Goal: Task Accomplishment & Management: Complete application form

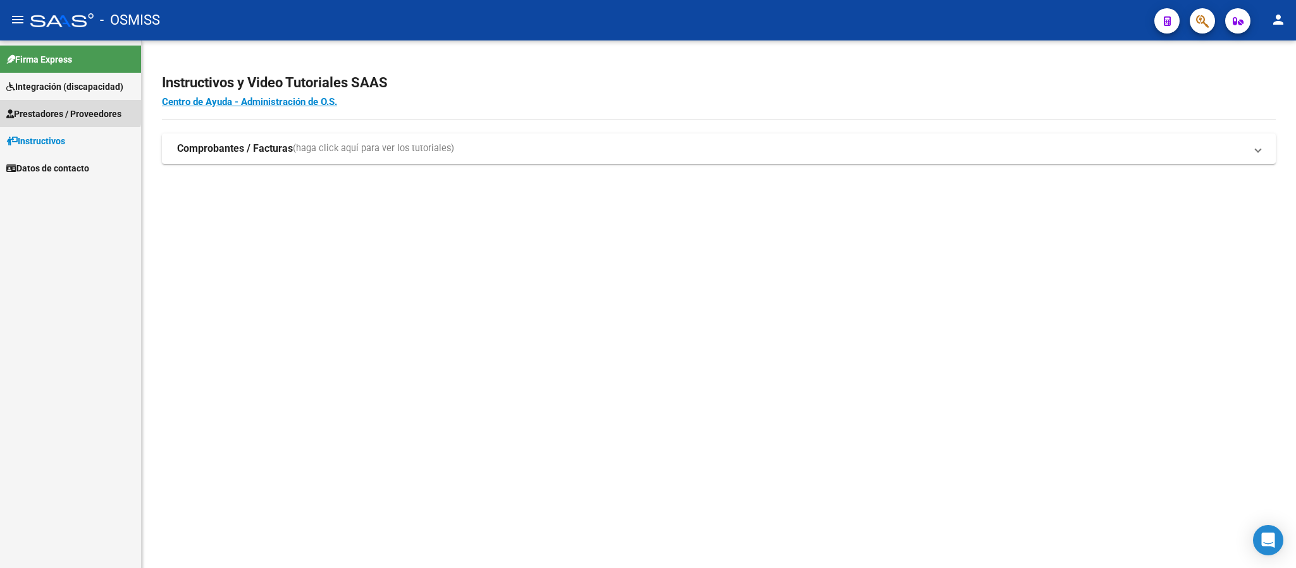
click at [63, 109] on span "Prestadores / Proveedores" at bounding box center [63, 114] width 115 height 14
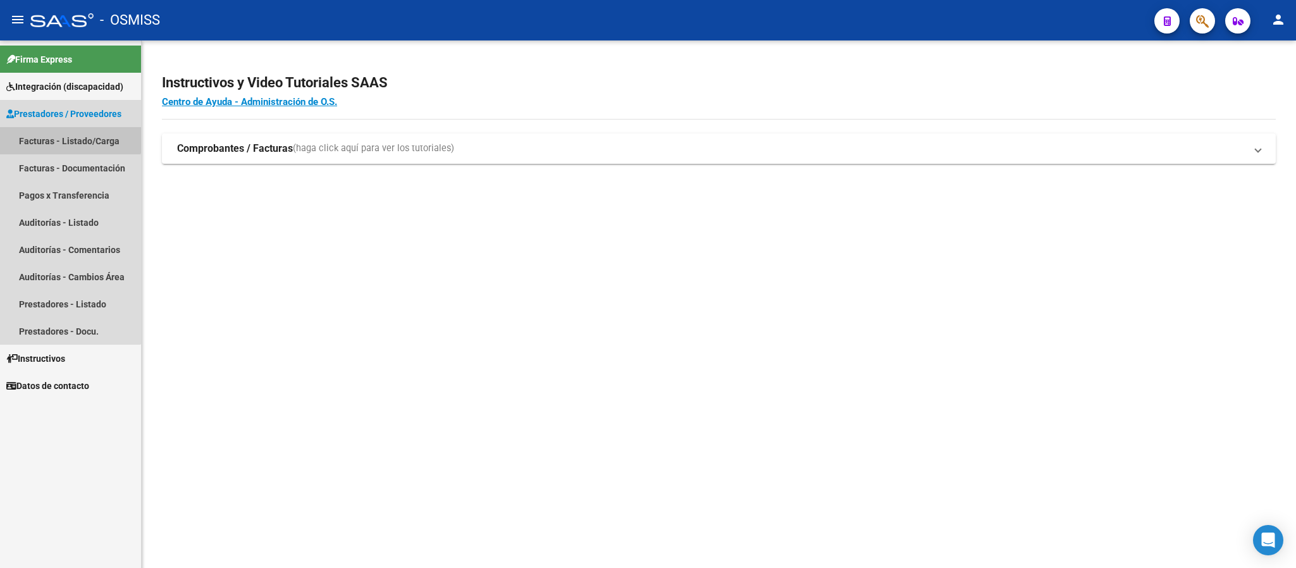
click at [67, 129] on link "Facturas - Listado/Carga" at bounding box center [70, 140] width 141 height 27
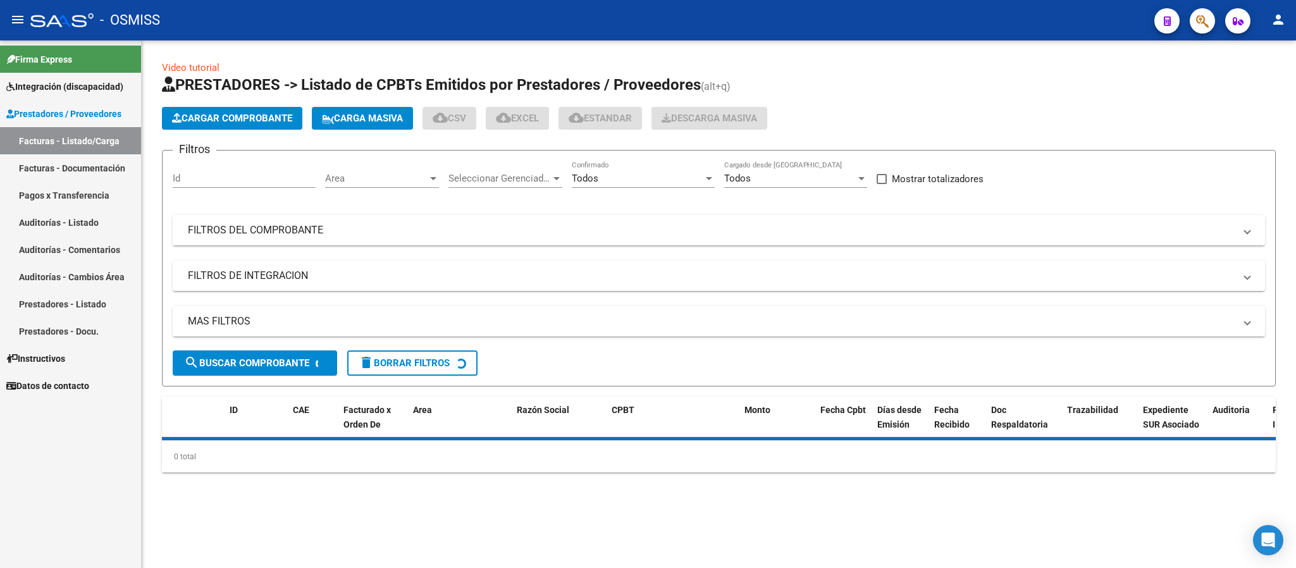
click at [634, 239] on mat-expansion-panel-header "FILTROS DEL COMPROBANTE" at bounding box center [719, 230] width 1092 height 30
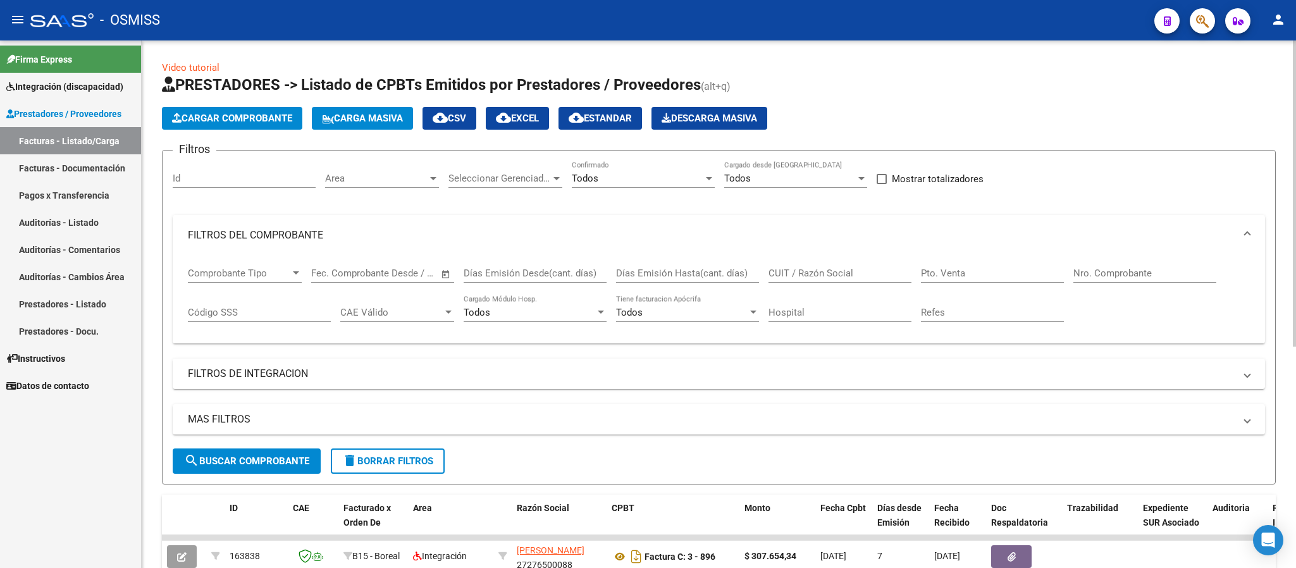
click at [846, 262] on div "CUIT / Razón Social" at bounding box center [839, 268] width 143 height 27
paste input "27283973552"
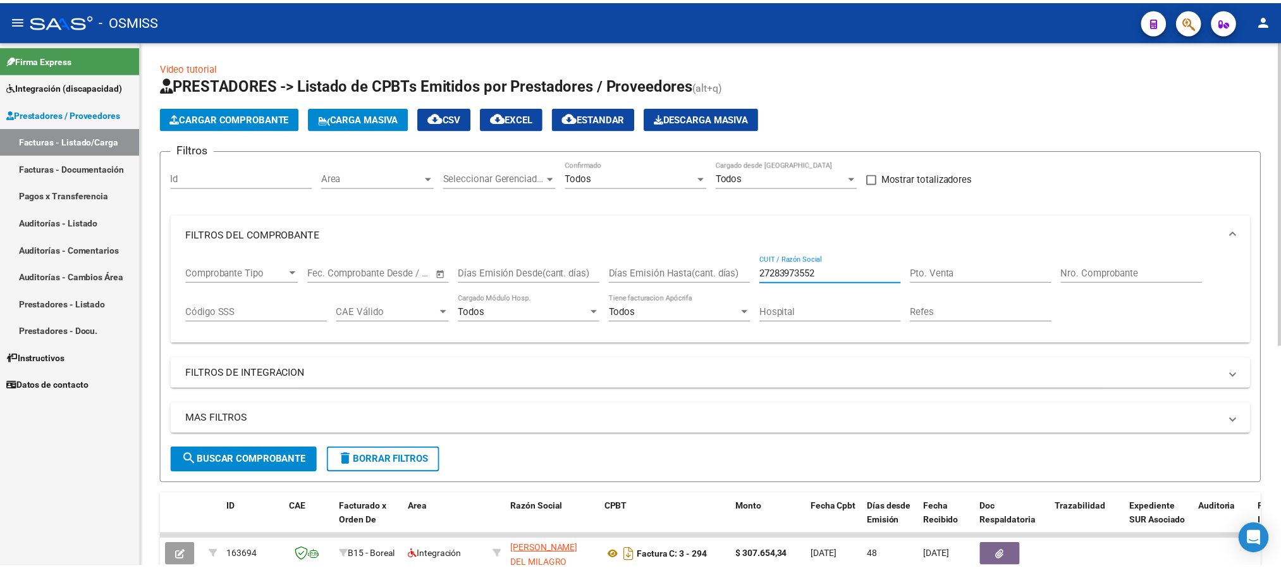
scroll to position [95, 0]
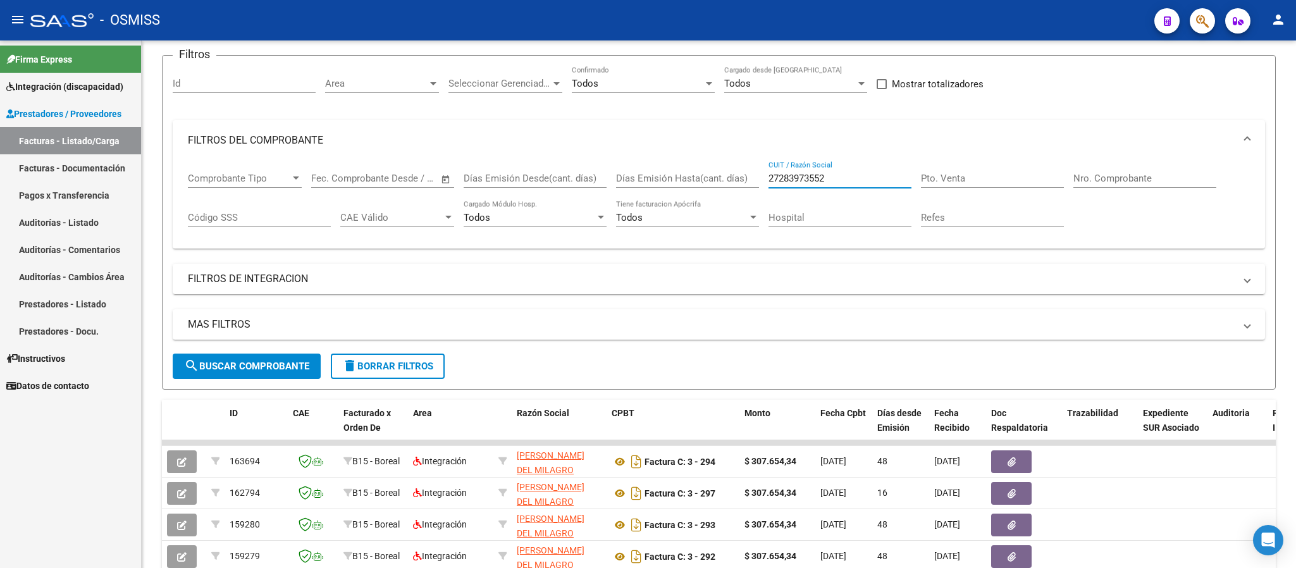
type input "27283973552"
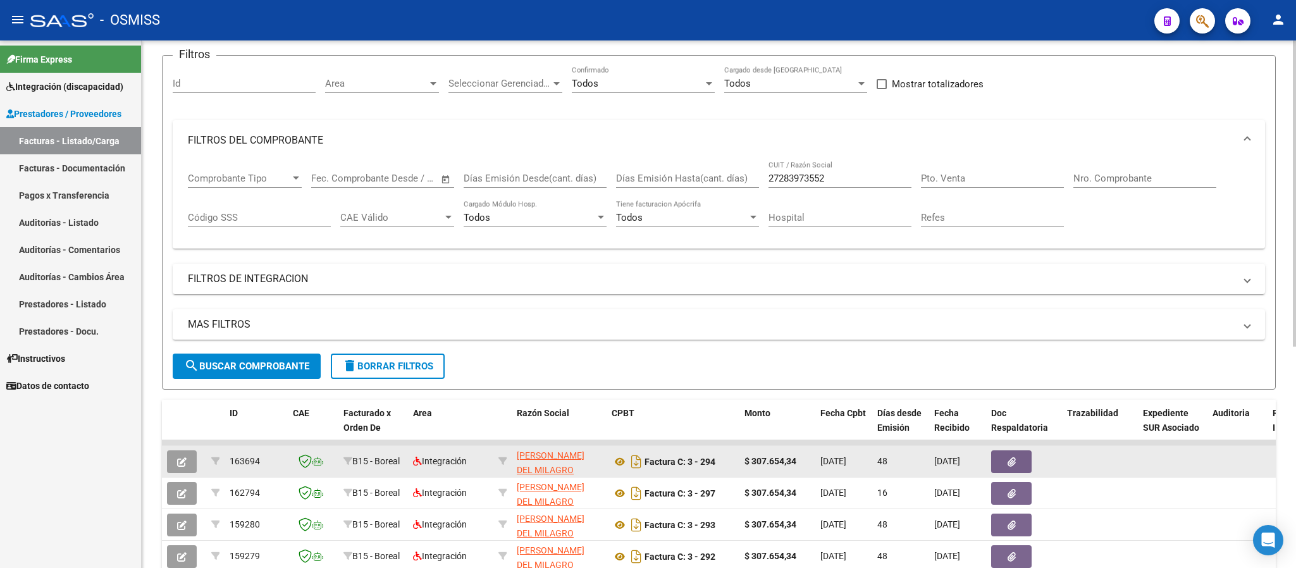
click at [185, 461] on icon "button" at bounding box center [181, 461] width 9 height 9
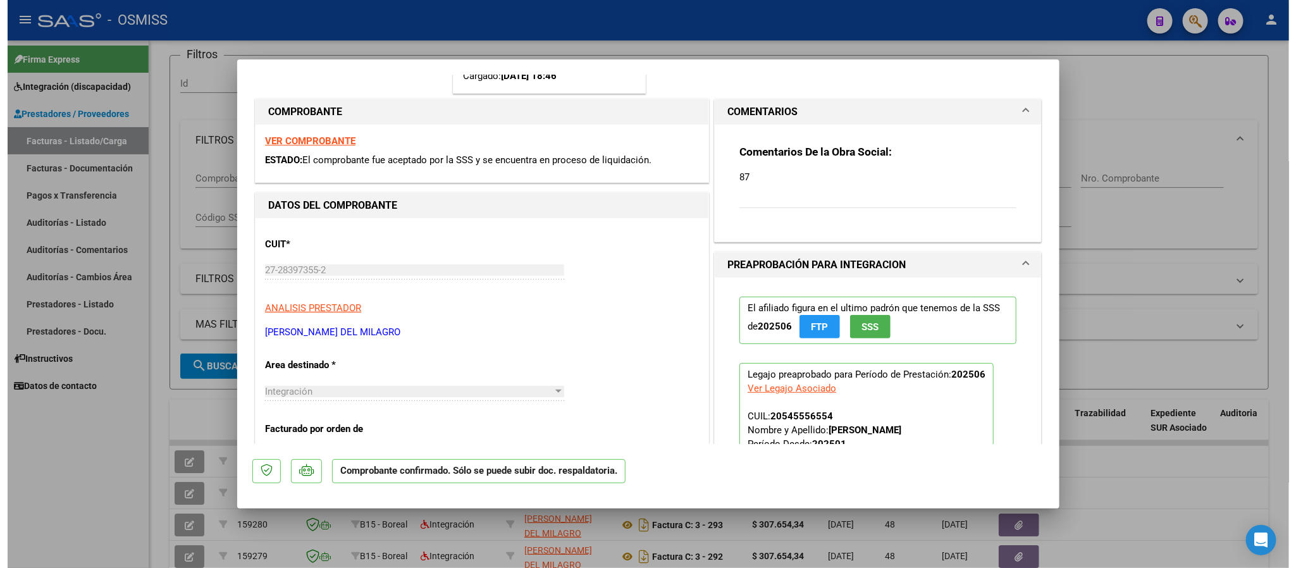
scroll to position [0, 0]
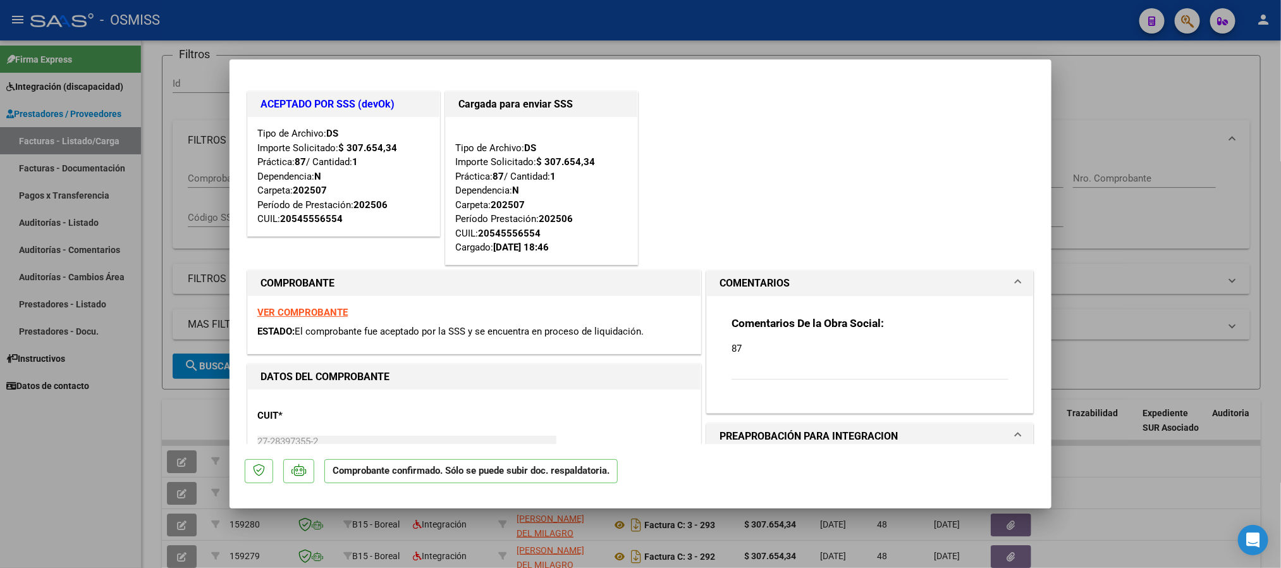
click at [556, 209] on div "Tipo de Archivo: DS Importe Solicitado: $ 307.654,34 Práctica: 87 / Cantidad: 1…" at bounding box center [541, 190] width 173 height 128
type input "$ 0,00"
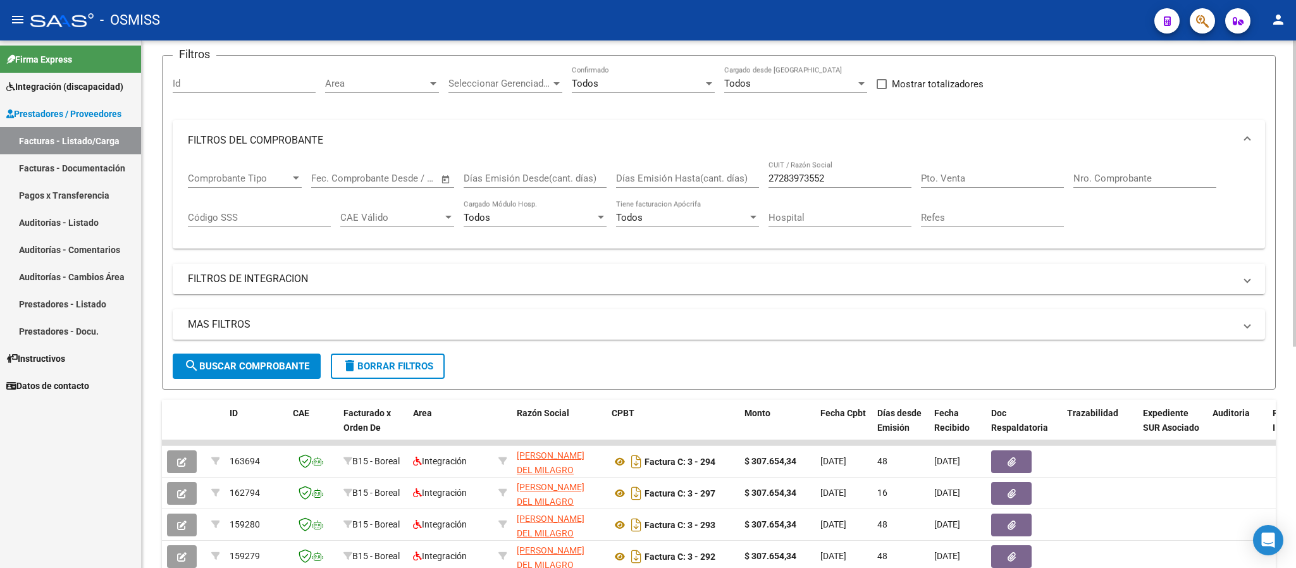
scroll to position [285, 0]
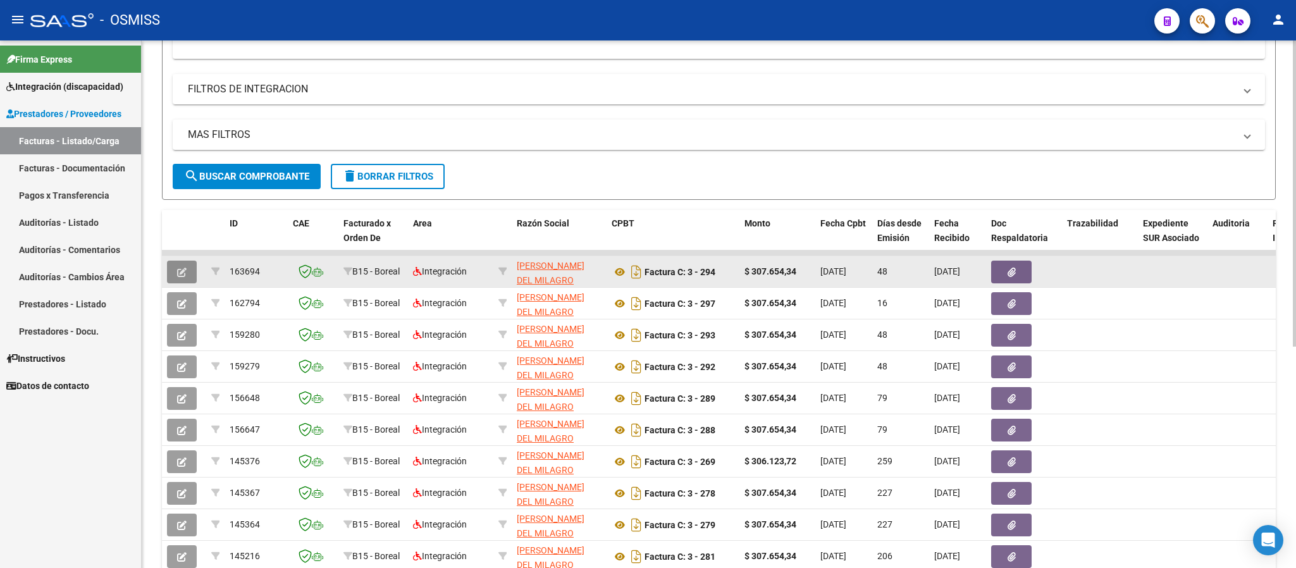
click at [186, 270] on icon "button" at bounding box center [181, 271] width 9 height 9
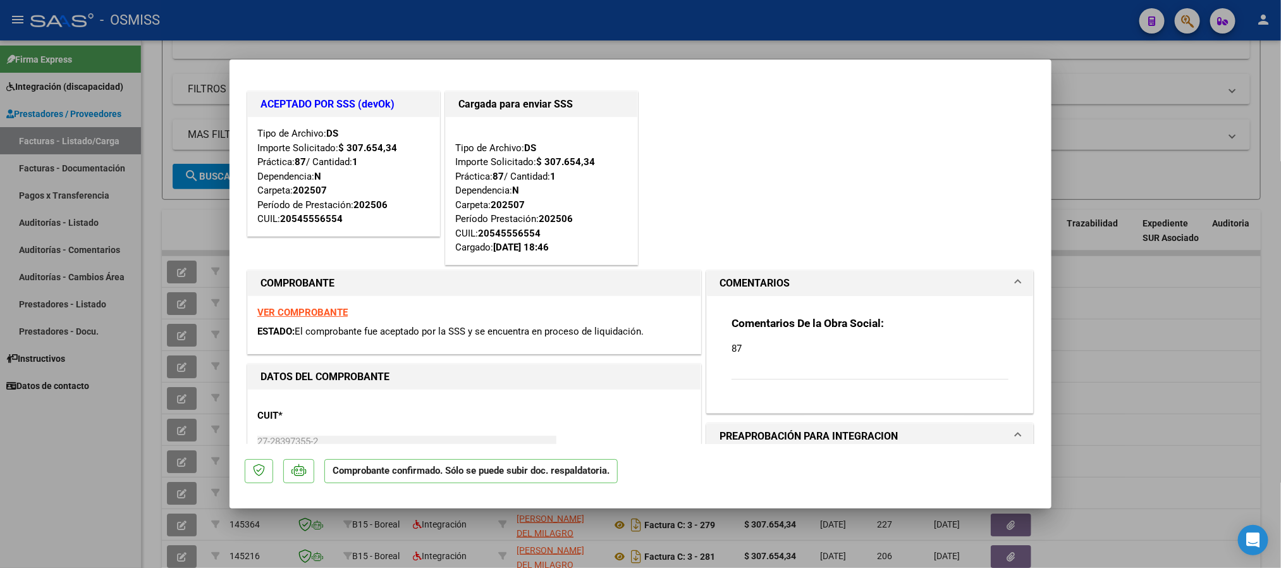
click at [1108, 300] on div at bounding box center [640, 284] width 1281 height 568
type input "$ 0,00"
